Goal: Task Accomplishment & Management: Complete application form

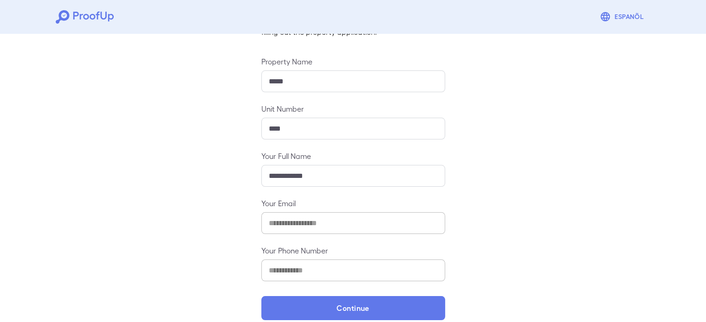
scroll to position [85, 0]
click at [305, 137] on input "****" at bounding box center [353, 128] width 184 height 22
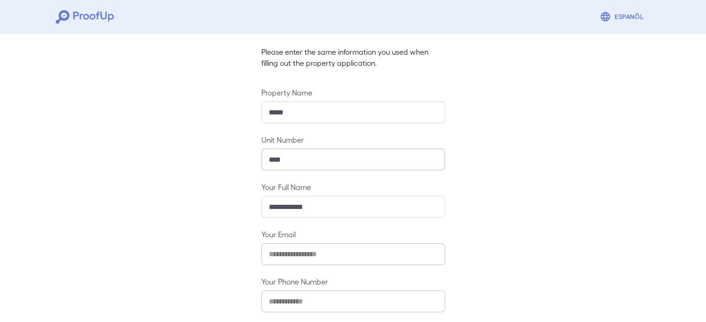
scroll to position [54, 0]
type input "****"
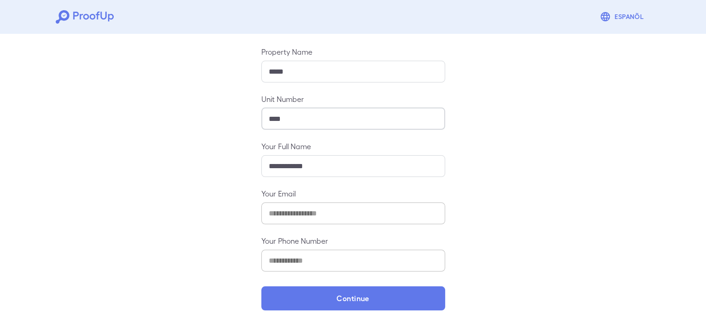
scroll to position [97, 0]
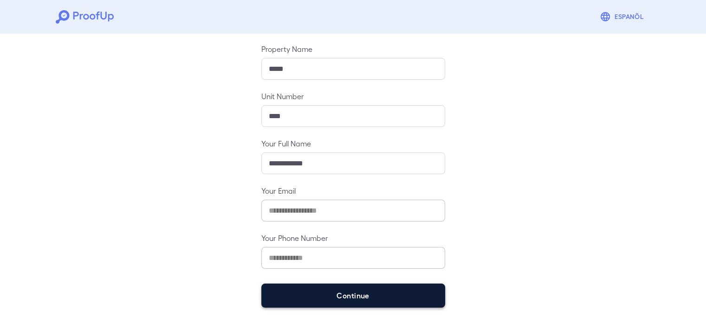
click at [335, 293] on button "Continue" at bounding box center [353, 296] width 184 height 24
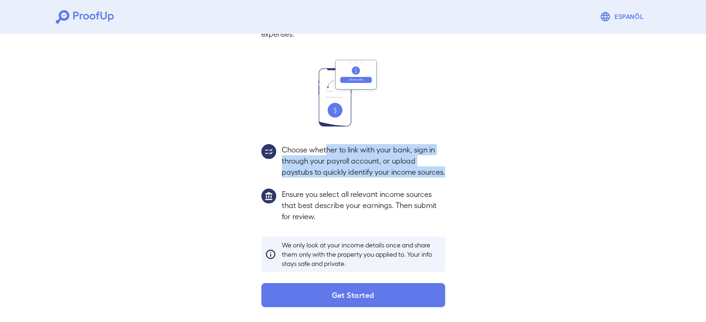
drag, startPoint x: 330, startPoint y: 173, endPoint x: 327, endPoint y: 137, distance: 35.9
click at [327, 144] on p "Choose whether to link with your bank, sign in through your payroll account, or…" at bounding box center [363, 160] width 163 height 33
drag, startPoint x: 327, startPoint y: 137, endPoint x: 343, endPoint y: 167, distance: 34.3
click at [343, 167] on p "Choose whether to link with your bank, sign in through your payroll account, or…" at bounding box center [363, 160] width 163 height 33
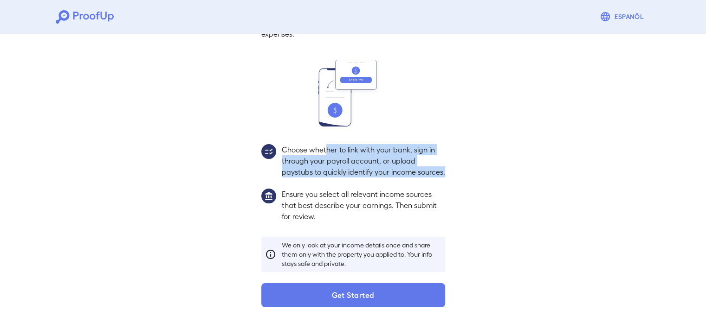
click at [343, 167] on p "Choose whether to link with your bank, sign in through your payroll account, or…" at bounding box center [363, 160] width 163 height 33
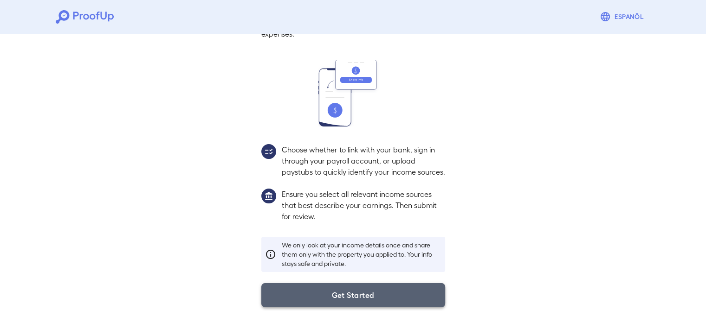
click at [363, 304] on button "Get Started" at bounding box center [353, 295] width 184 height 24
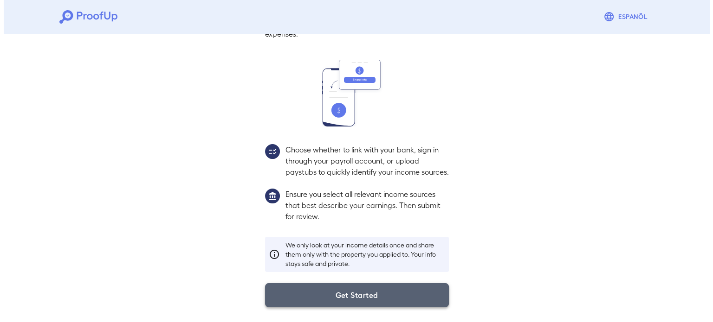
scroll to position [32, 0]
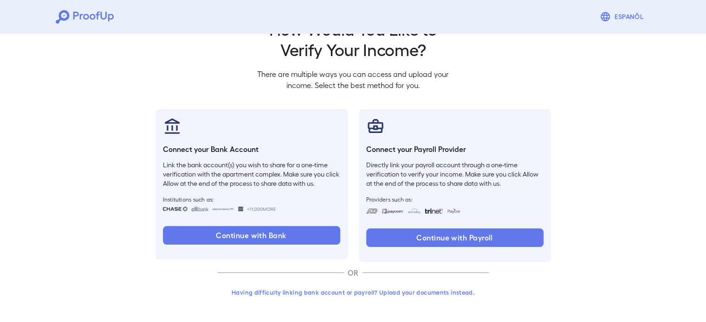
click at [385, 294] on button "Having difficulty linking bank account or payroll? Upload your documents instea…" at bounding box center [353, 292] width 271 height 17
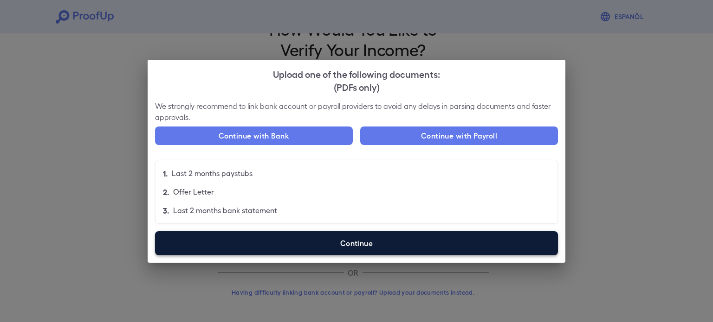
click at [354, 242] on label "Continue" at bounding box center [356, 244] width 403 height 24
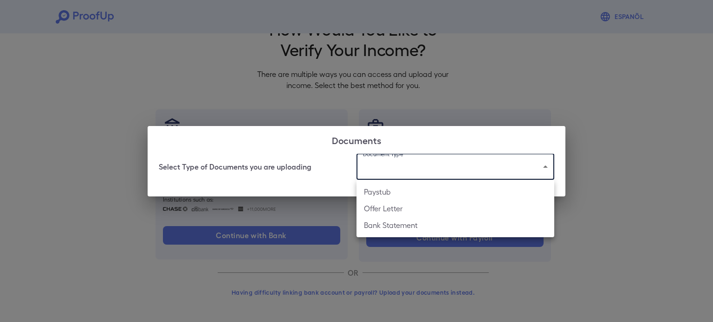
click at [392, 169] on body "Espanõl Go back How Would You Like to Verify Your Income? There are multiple wa…" at bounding box center [356, 145] width 713 height 354
click at [398, 213] on li "Offer Letter" at bounding box center [455, 208] width 198 height 17
type input "**********"
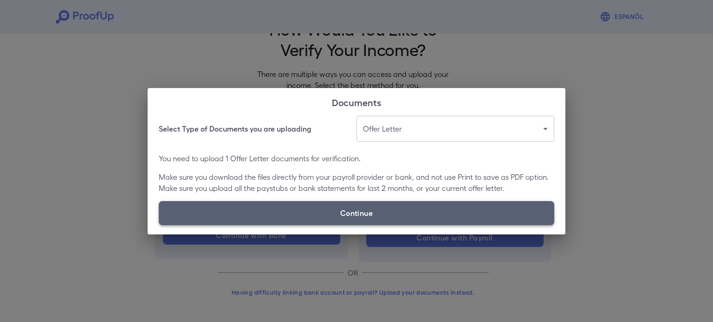
click at [370, 211] on label "Continue" at bounding box center [356, 213] width 395 height 24
click at [159, 225] on input "Continue" at bounding box center [159, 225] width 0 height 0
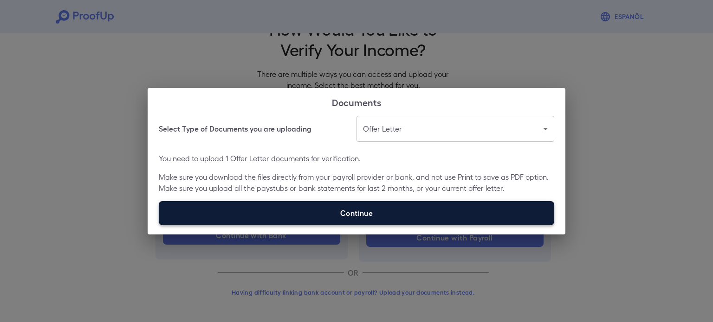
type input "**********"
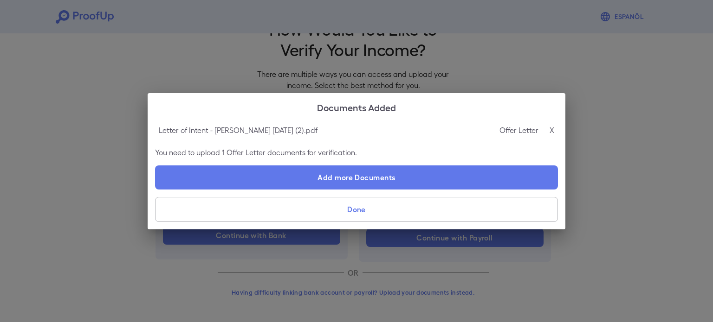
click at [281, 155] on p "You need to upload 1 Offer Letter documents for verification." at bounding box center [356, 152] width 403 height 11
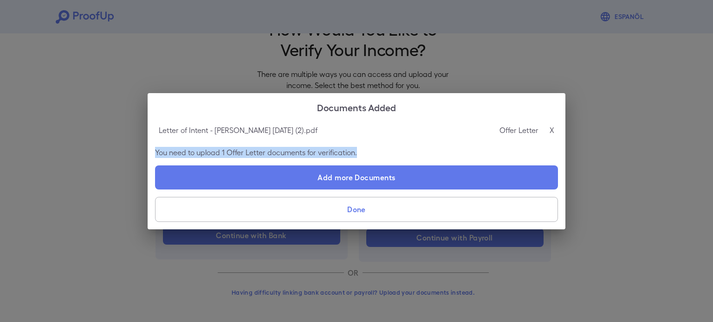
click at [281, 155] on p "You need to upload 1 Offer Letter documents for verification." at bounding box center [356, 152] width 403 height 11
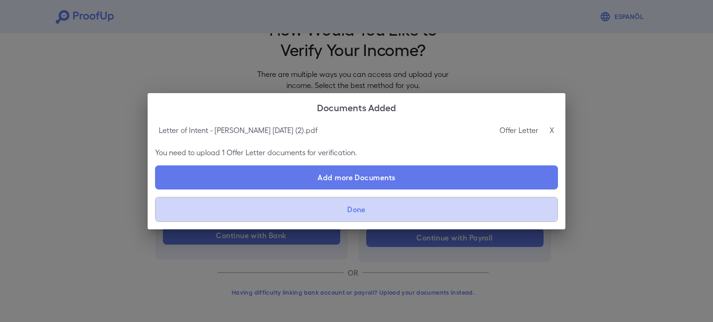
click at [366, 209] on button "Done" at bounding box center [356, 209] width 403 height 25
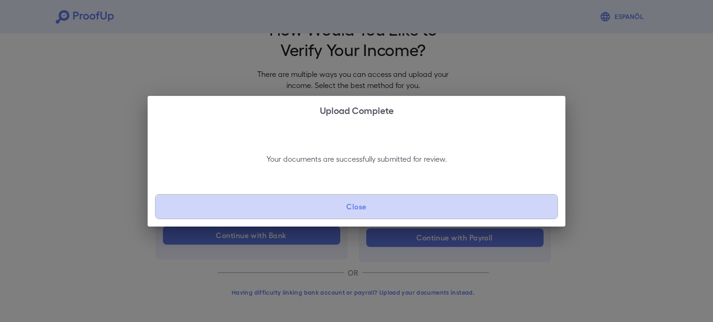
click at [366, 209] on button "Close" at bounding box center [356, 206] width 403 height 25
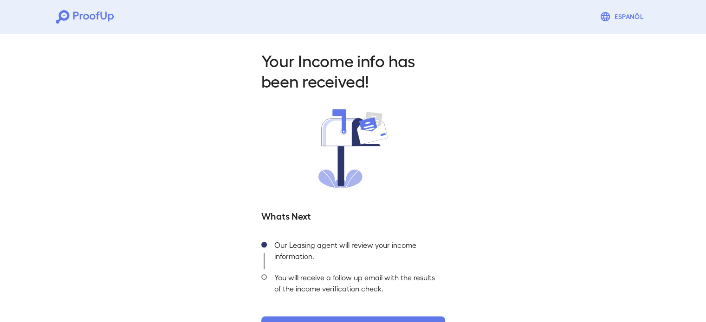
scroll to position [33, 0]
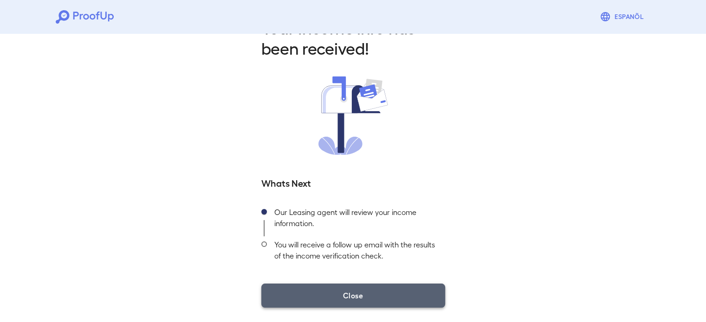
click at [366, 305] on button "Close" at bounding box center [353, 296] width 184 height 24
click at [355, 294] on button "Close" at bounding box center [353, 296] width 184 height 24
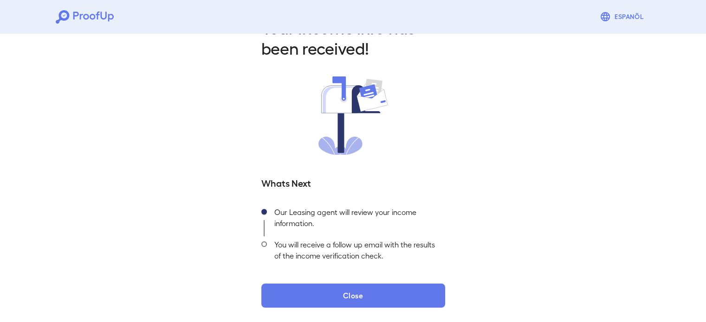
scroll to position [0, 0]
